Goal: Transaction & Acquisition: Obtain resource

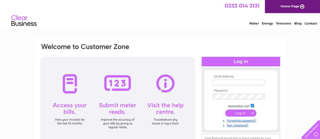
type input "[EMAIL_ADDRESS][DOMAIN_NAME]"
click at [235, 112] on input "submit" at bounding box center [240, 113] width 31 height 7
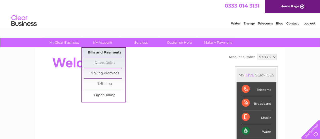
click at [99, 52] on link "Bills and Payments" at bounding box center [105, 53] width 42 height 10
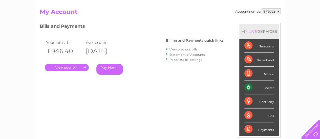
scroll to position [52, 0]
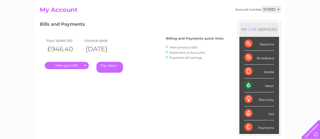
click at [69, 66] on link "." at bounding box center [67, 65] width 44 height 7
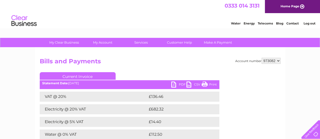
click at [224, 110] on div "Account number 973082 Bills and Payments Current Invoice PDF CSV Print £14.40" at bounding box center [160, 116] width 240 height 116
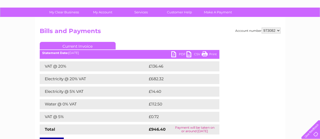
scroll to position [40, 0]
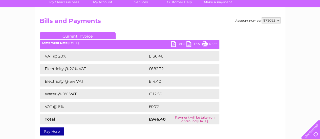
click at [180, 41] on link "PDF" at bounding box center [178, 44] width 15 height 7
